Goal: Complete application form: Complete application form

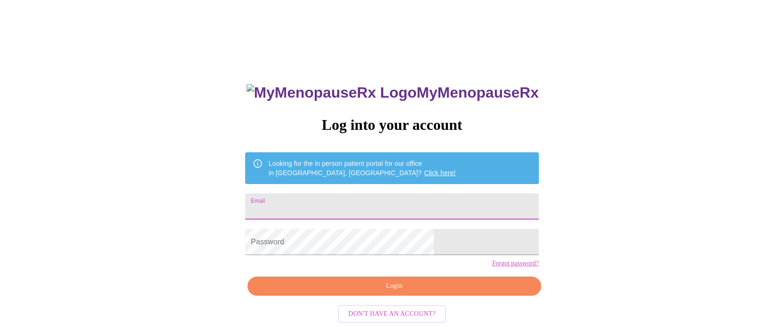
click at [317, 205] on input "Email" at bounding box center [391, 206] width 293 height 26
type input "[EMAIL_ADDRESS][DOMAIN_NAME]"
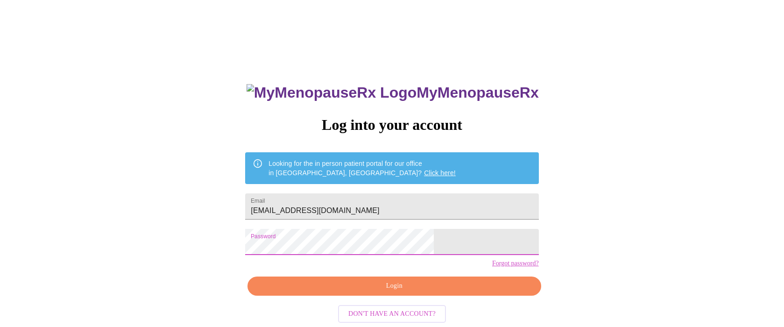
click at [382, 292] on span "Login" at bounding box center [394, 286] width 272 height 12
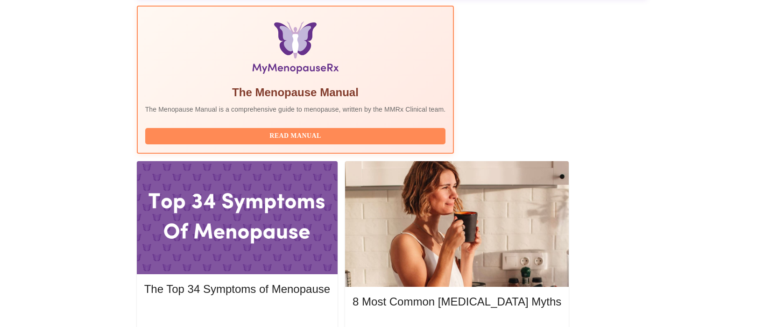
scroll to position [302, 0]
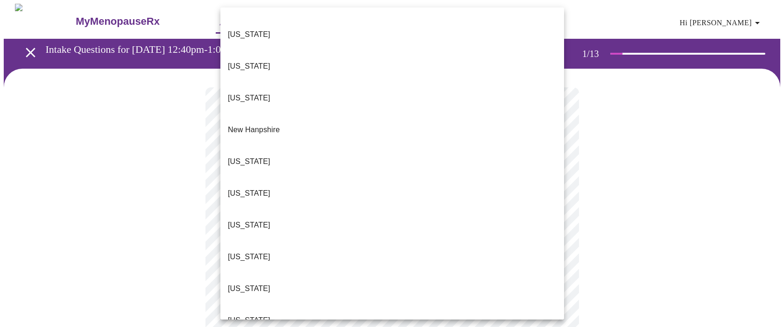
scroll to position [784, 0]
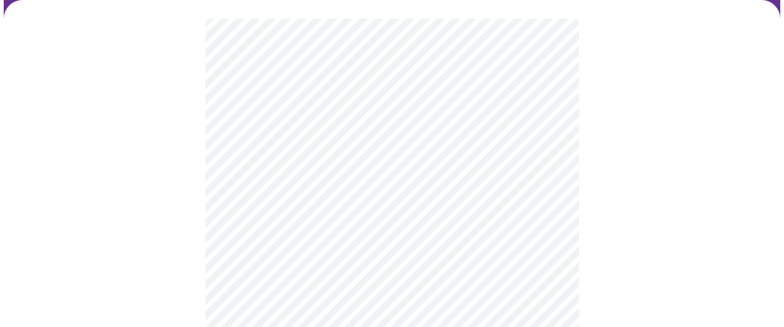
scroll to position [70, 0]
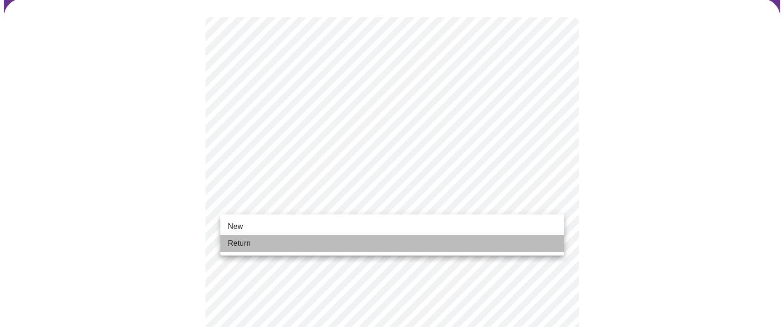
click at [480, 240] on li "Return" at bounding box center [391, 243] width 343 height 17
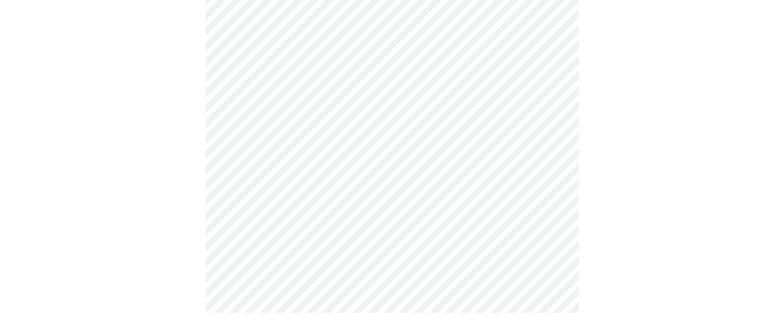
scroll to position [0, 0]
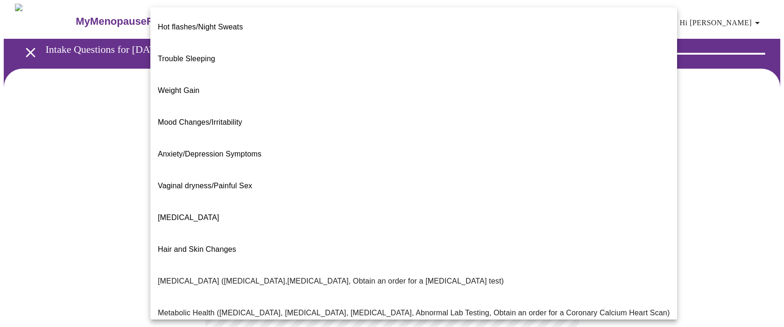
click at [404, 191] on body "MyMenopauseRx Appointments Messaging Labs Uploads Medications Community Refer a…" at bounding box center [392, 284] width 776 height 561
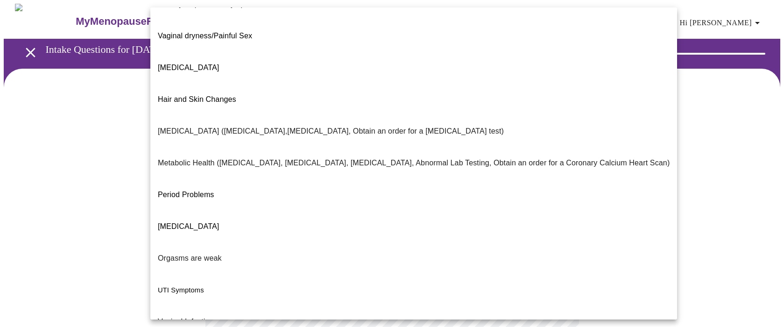
scroll to position [157, 0]
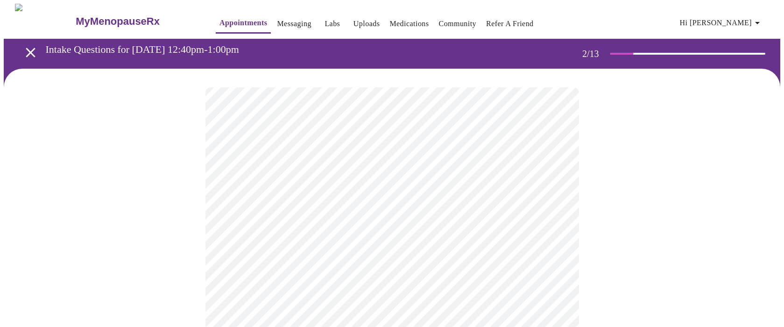
click at [396, 284] on body "MyMenopauseRx Appointments Messaging Labs Uploads Medications Community Refer a…" at bounding box center [392, 281] width 776 height 555
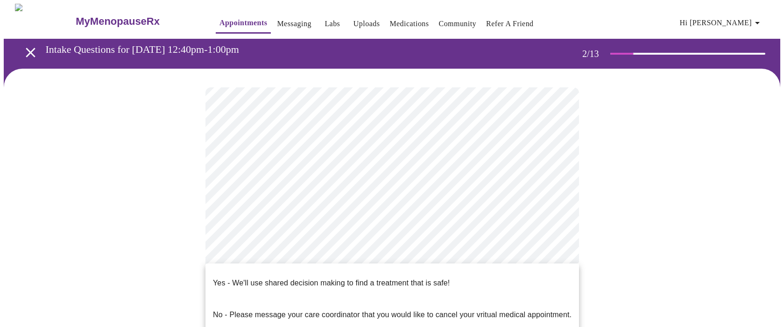
click at [591, 238] on div at bounding box center [392, 163] width 784 height 327
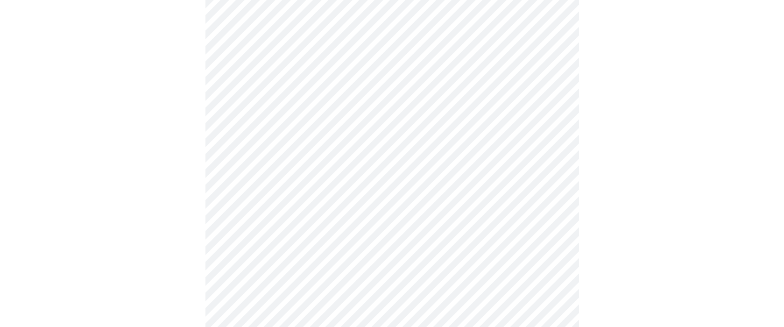
scroll to position [136, 0]
click at [485, 152] on body "MyMenopauseRx Appointments Messaging Labs Uploads Medications Community Refer a…" at bounding box center [392, 145] width 776 height 555
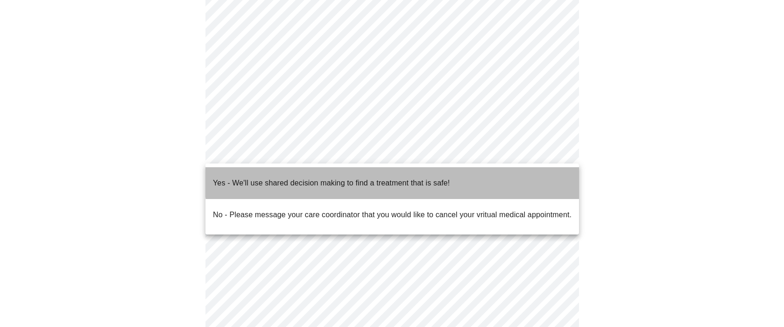
click at [479, 169] on li "Yes - We'll use shared decision making to find a treatment that is safe!" at bounding box center [391, 183] width 373 height 32
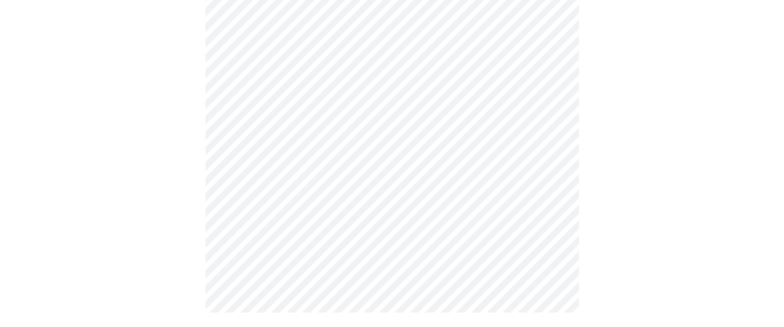
scroll to position [0, 0]
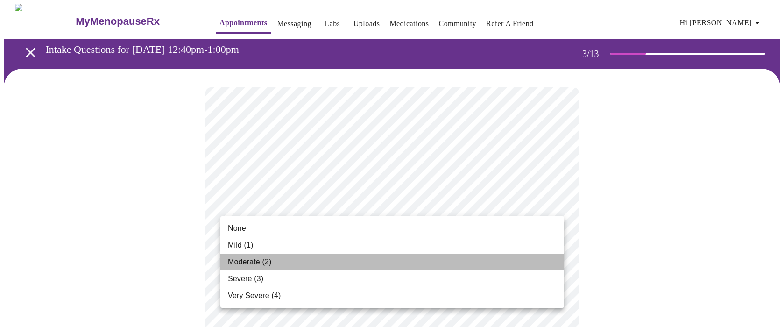
click at [441, 267] on li "Moderate (2)" at bounding box center [391, 261] width 343 height 17
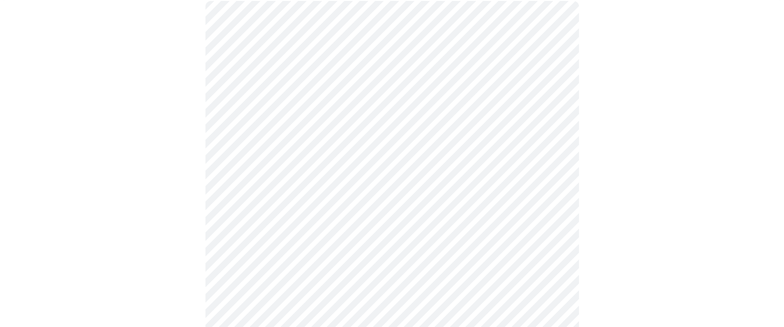
scroll to position [87, 0]
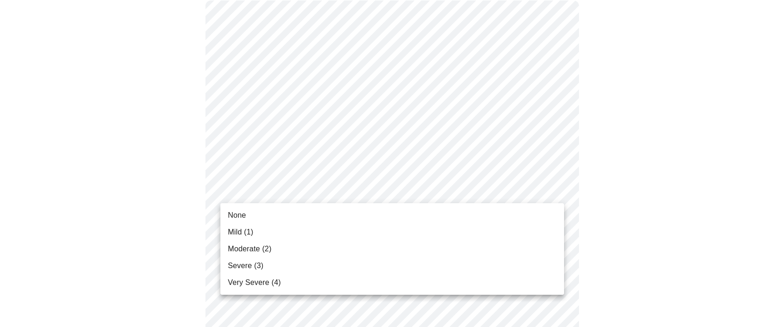
click at [438, 217] on li "None" at bounding box center [391, 215] width 343 height 17
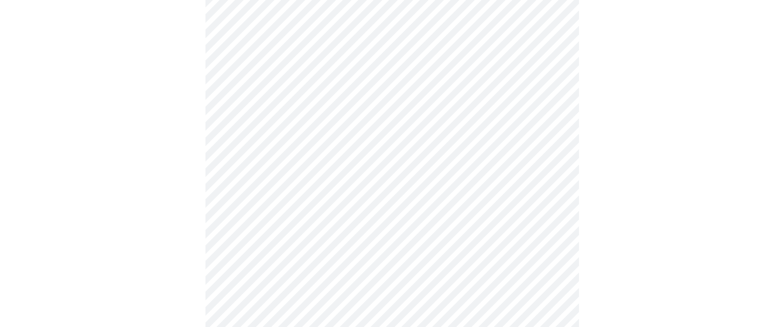
scroll to position [183, 0]
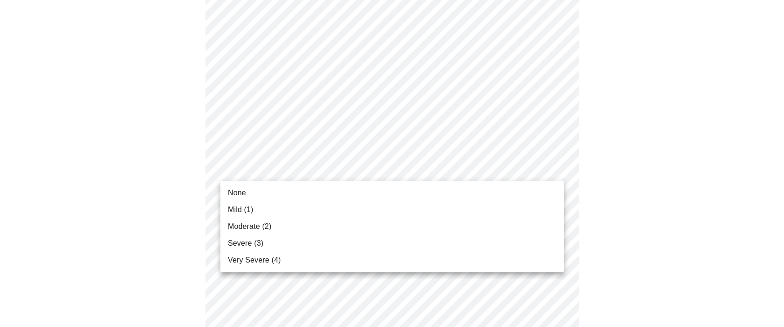
click at [439, 204] on li "Mild (1)" at bounding box center [391, 209] width 343 height 17
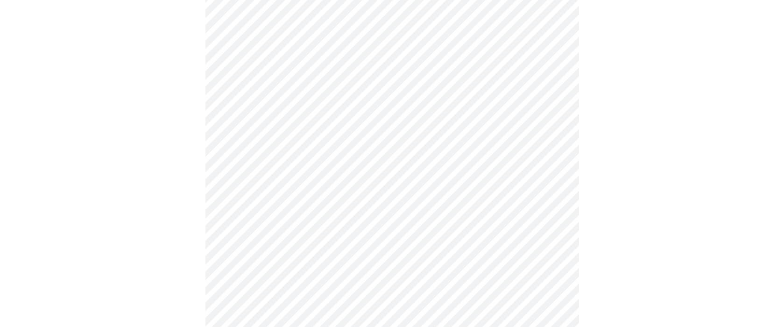
scroll to position [273, 0]
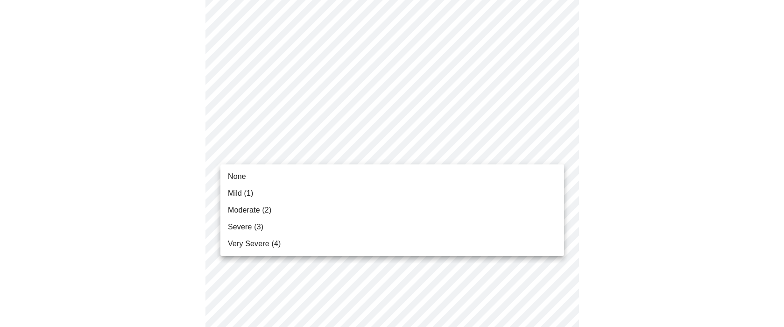
click at [433, 147] on body "MyMenopauseRx Appointments Messaging Labs Uploads Medications Community Refer a…" at bounding box center [392, 332] width 776 height 1202
click at [441, 191] on li "Mild (1)" at bounding box center [391, 193] width 343 height 17
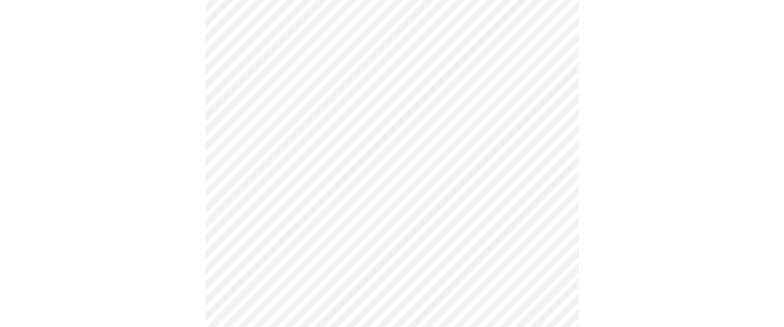
scroll to position [348, 0]
click at [436, 129] on body "MyMenopauseRx Appointments Messaging Labs Uploads Medications Community Refer a…" at bounding box center [392, 250] width 776 height 1189
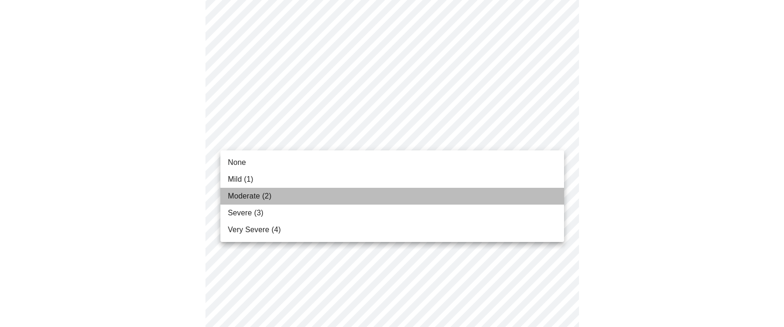
click at [446, 195] on li "Moderate (2)" at bounding box center [391, 196] width 343 height 17
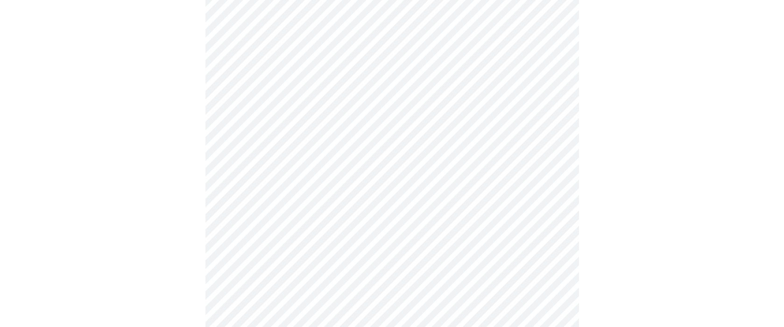
scroll to position [418, 0]
click at [435, 129] on body "MyMenopauseRx Appointments Messaging Labs Uploads Medications Community Refer a…" at bounding box center [392, 174] width 776 height 1176
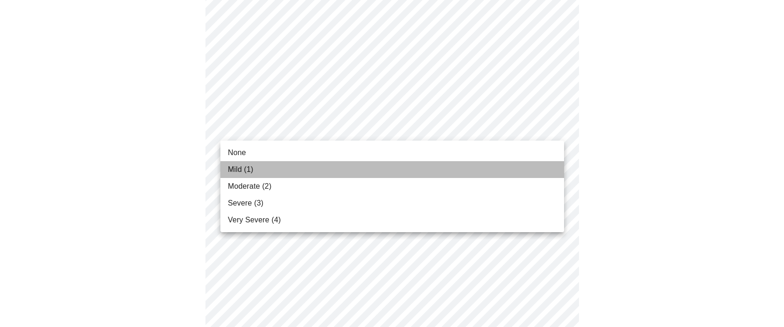
click at [441, 171] on li "Mild (1)" at bounding box center [391, 169] width 343 height 17
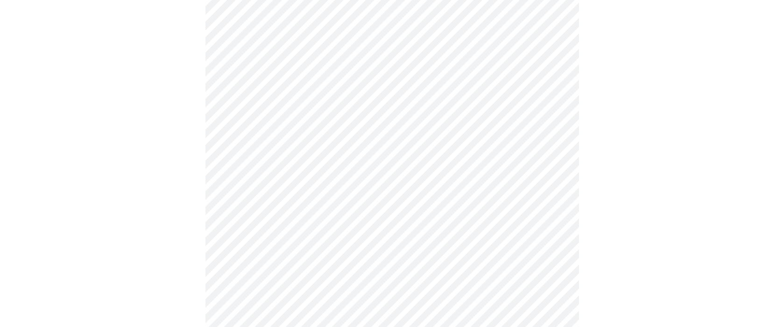
scroll to position [485, 0]
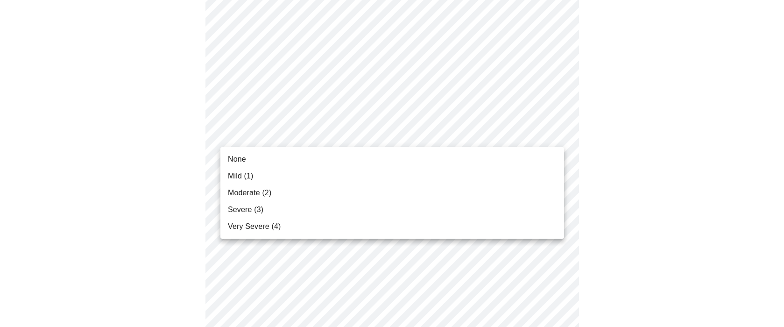
click at [442, 131] on body "MyMenopauseRx Appointments Messaging Labs Uploads Medications Community Refer a…" at bounding box center [392, 99] width 776 height 1163
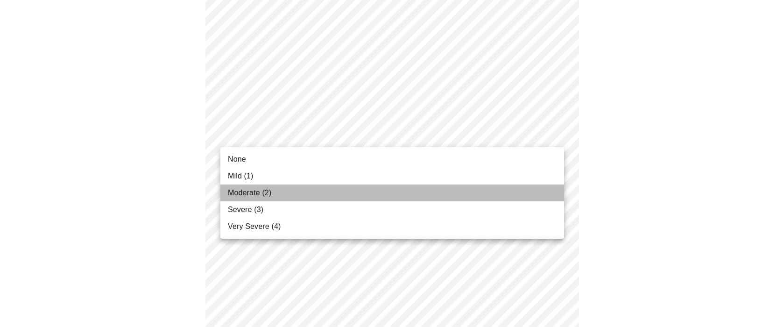
click at [452, 189] on li "Moderate (2)" at bounding box center [391, 192] width 343 height 17
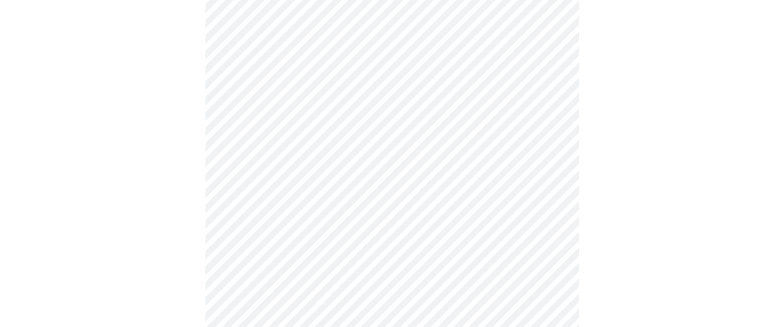
scroll to position [561, 0]
click at [439, 135] on body "MyMenopauseRx Appointments Messaging Labs Uploads Medications Community Refer a…" at bounding box center [392, 18] width 776 height 1150
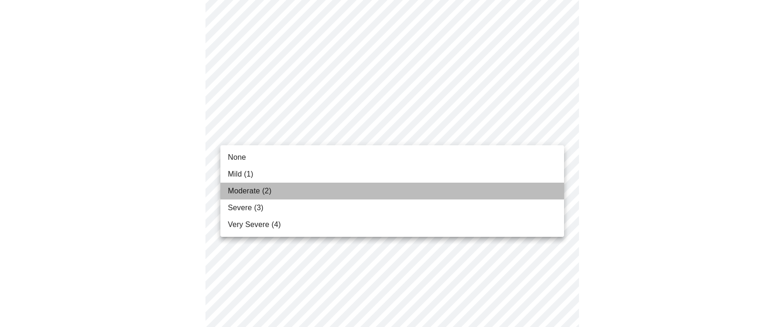
click at [445, 195] on li "Moderate (2)" at bounding box center [391, 190] width 343 height 17
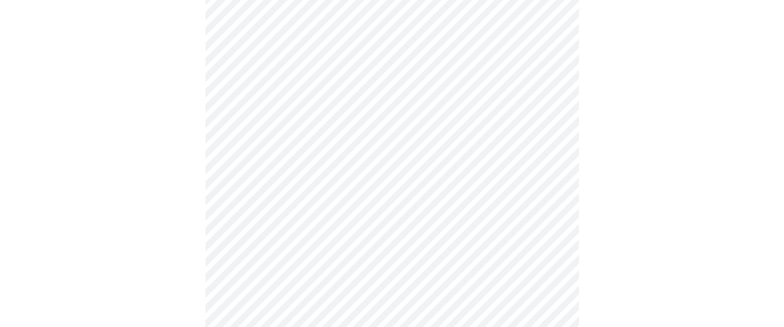
scroll to position [631, 0]
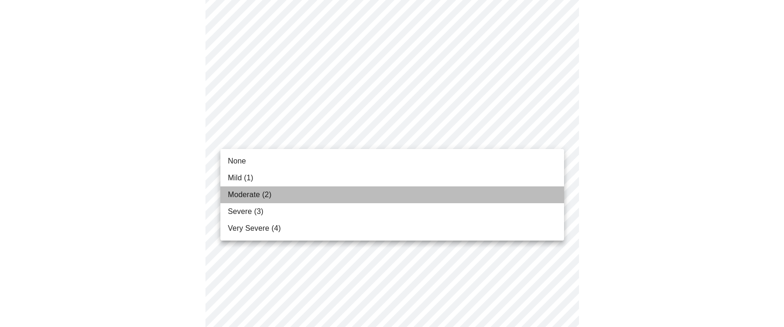
click at [452, 194] on li "Moderate (2)" at bounding box center [391, 194] width 343 height 17
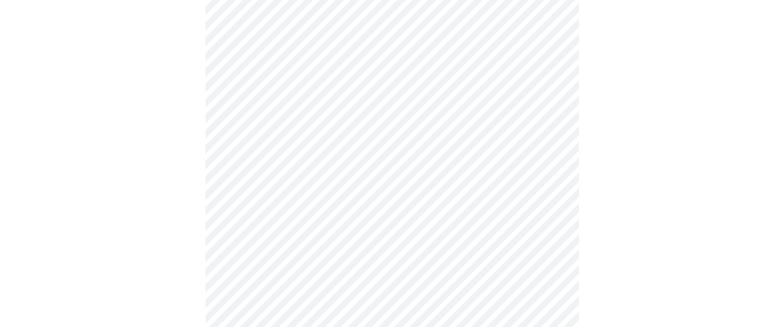
scroll to position [698, 0]
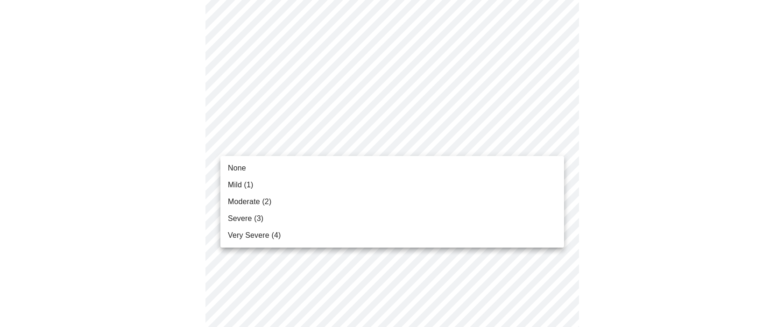
click at [456, 199] on li "Moderate (2)" at bounding box center [391, 201] width 343 height 17
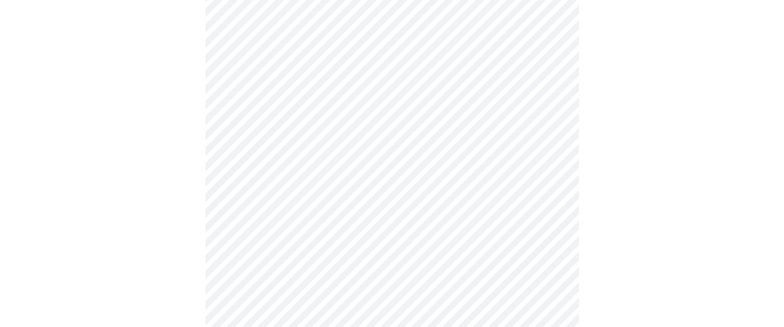
scroll to position [758, 0]
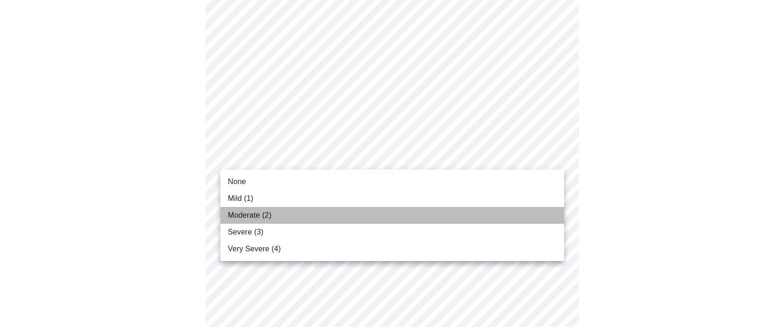
click at [462, 209] on li "Moderate (2)" at bounding box center [391, 215] width 343 height 17
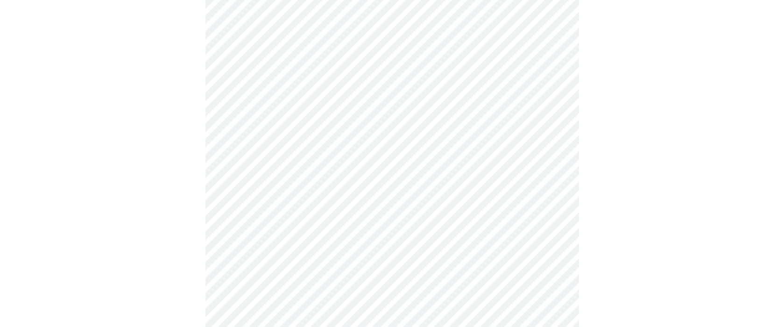
scroll to position [596, 0]
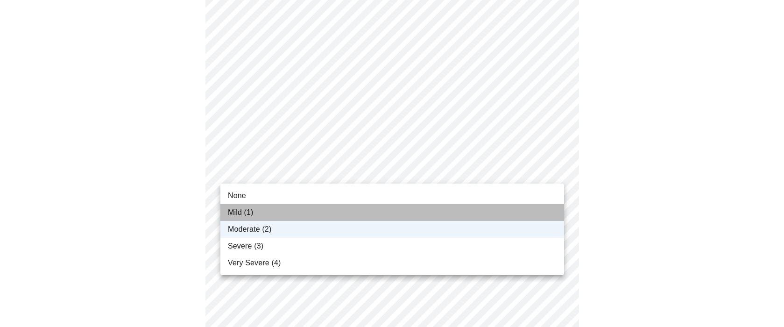
click at [450, 210] on li "Mild (1)" at bounding box center [391, 212] width 343 height 17
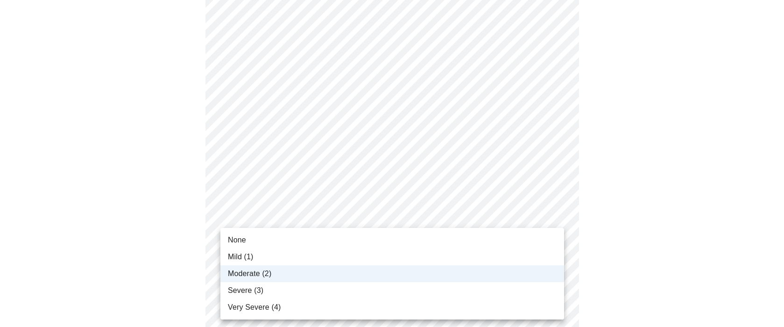
click at [598, 196] on div at bounding box center [392, 163] width 784 height 327
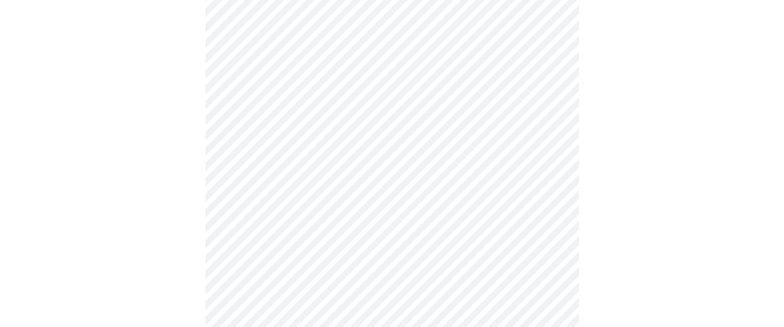
scroll to position [742, 0]
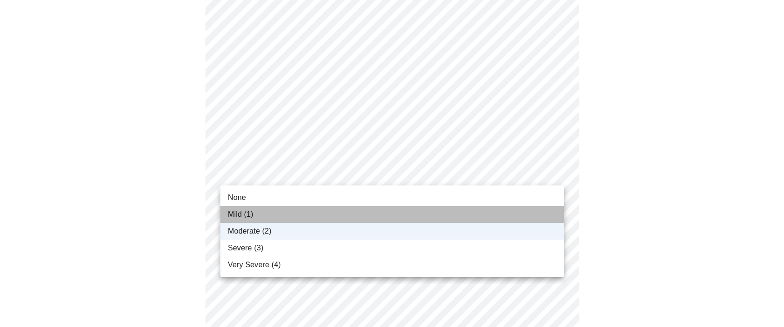
click at [504, 209] on li "Mild (1)" at bounding box center [391, 214] width 343 height 17
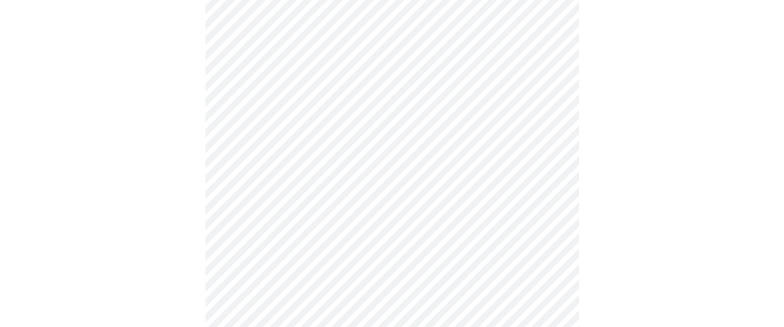
scroll to position [359, 0]
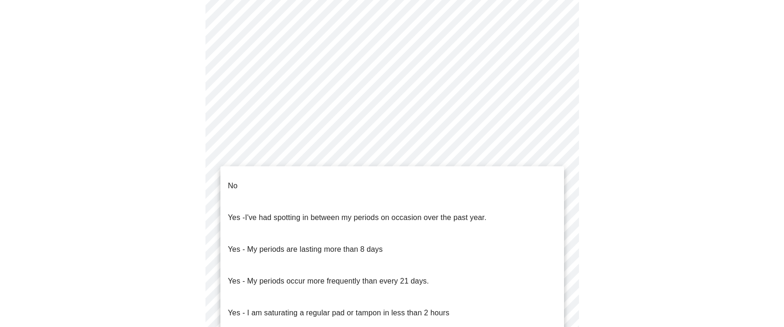
click at [379, 175] on body "MyMenopauseRx Appointments Messaging Labs Uploads Medications Community Refer a…" at bounding box center [392, 85] width 776 height 883
click at [383, 185] on li "No" at bounding box center [391, 186] width 343 height 32
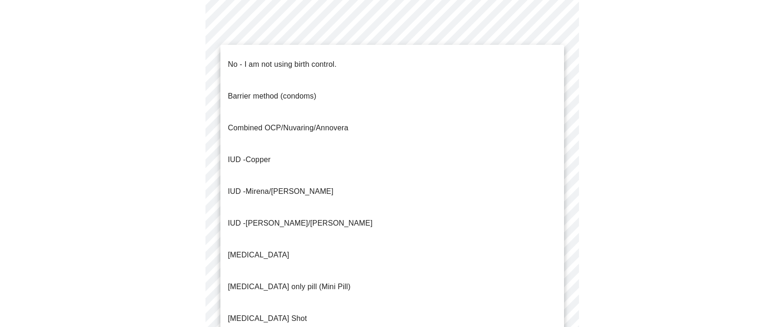
click at [390, 238] on body "MyMenopauseRx Appointments Messaging Labs Uploads Medications Community Refer a…" at bounding box center [392, 83] width 776 height 878
click at [387, 62] on li "No - I am not using birth control." at bounding box center [391, 65] width 343 height 32
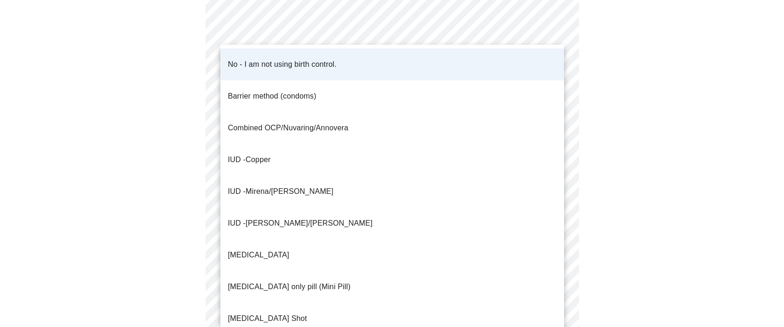
click at [390, 240] on body "MyMenopauseRx Appointments Messaging Labs Uploads Medications Community Refer a…" at bounding box center [392, 80] width 776 height 872
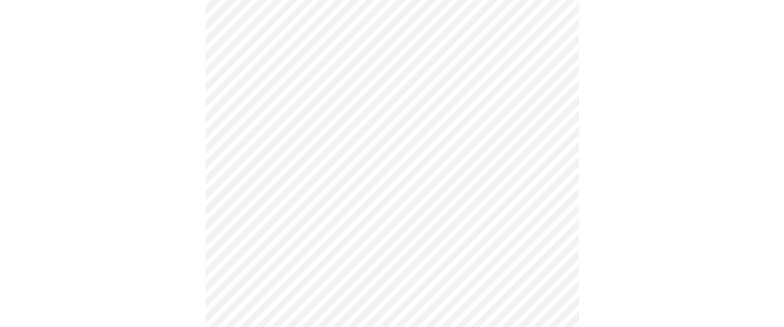
scroll to position [520, 0]
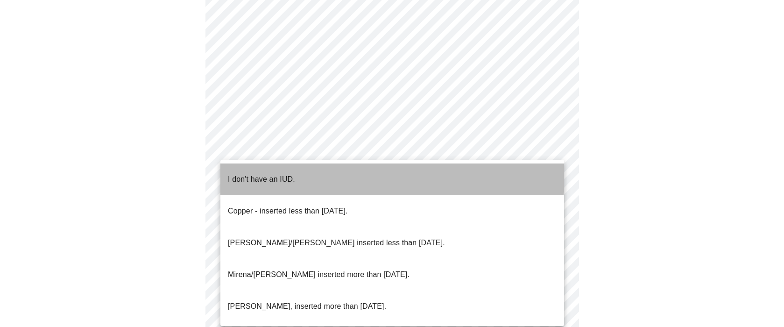
click at [330, 171] on li "I don't have an IUD." at bounding box center [391, 179] width 343 height 32
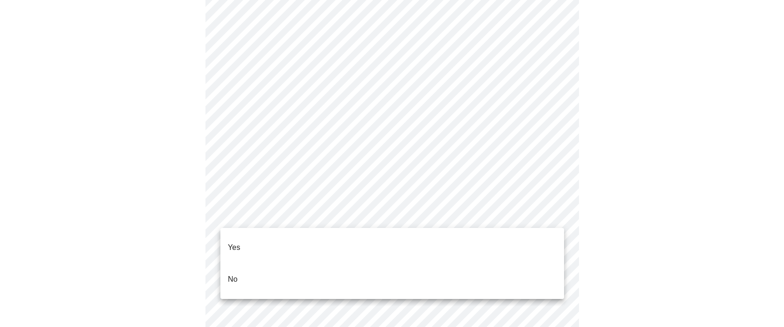
click at [347, 240] on li "Yes" at bounding box center [391, 247] width 343 height 32
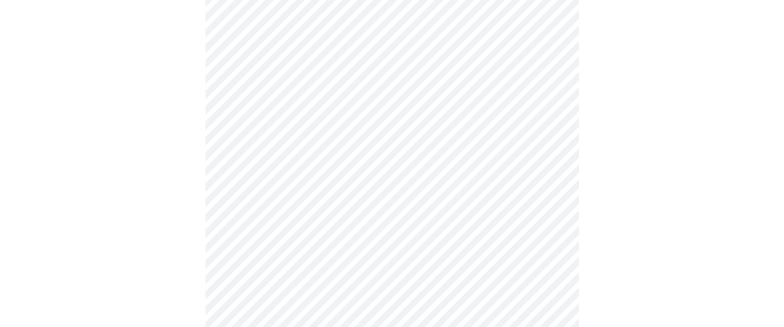
scroll to position [167, 0]
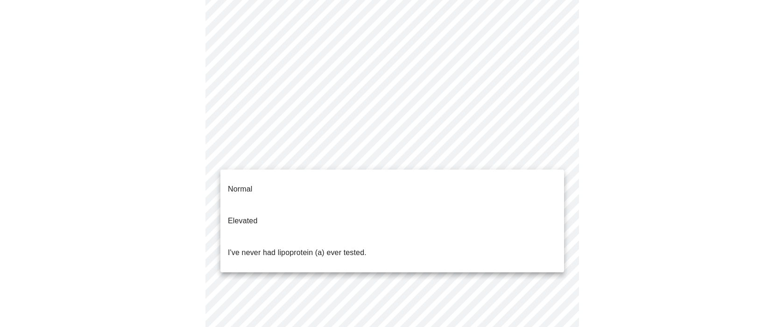
click at [490, 154] on body "MyMenopauseRx Appointments Messaging Labs Uploads Medications Community Refer a…" at bounding box center [392, 182] width 776 height 690
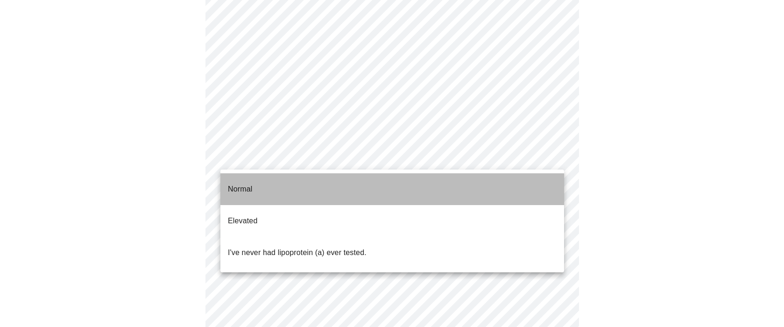
click at [494, 183] on li "Normal" at bounding box center [391, 189] width 343 height 32
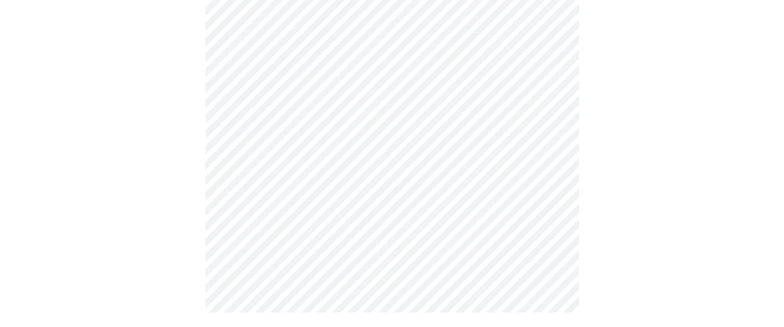
scroll to position [0, 0]
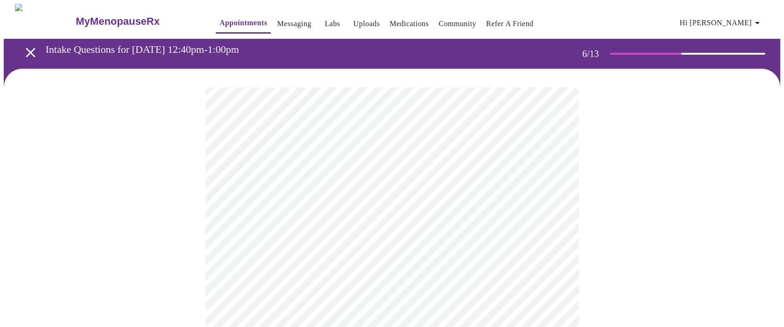
click at [625, 239] on div at bounding box center [392, 283] width 776 height 428
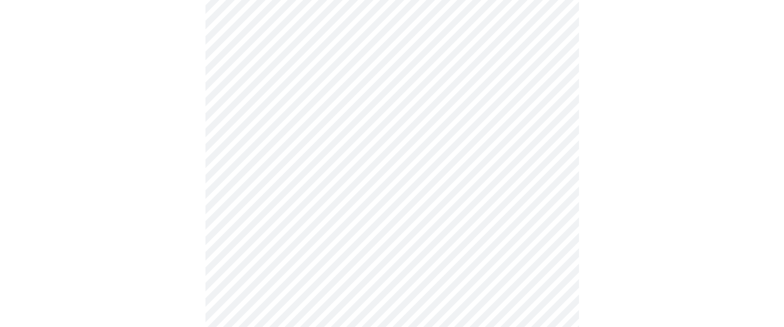
scroll to position [2346, 0]
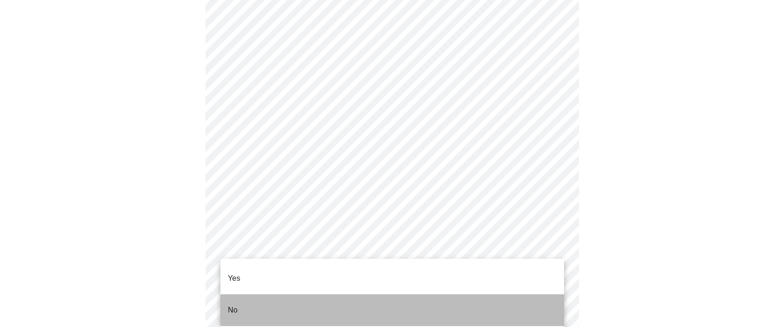
click at [446, 294] on li "No" at bounding box center [391, 310] width 343 height 32
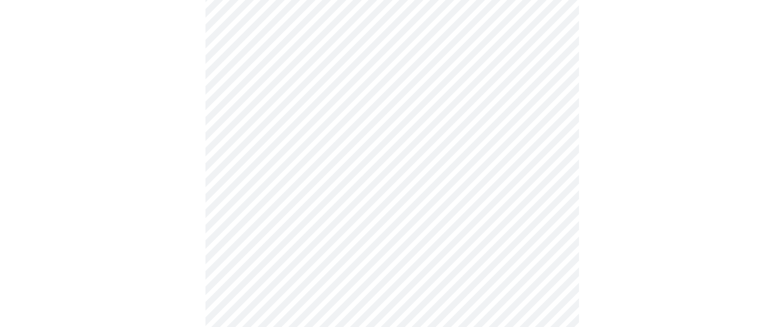
scroll to position [2521, 0]
